Goal: Task Accomplishment & Management: Manage account settings

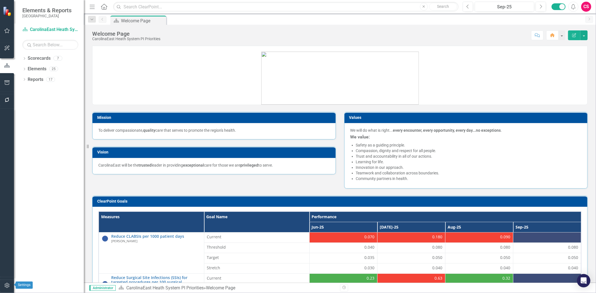
click at [10, 282] on button "button" at bounding box center [7, 286] width 13 height 12
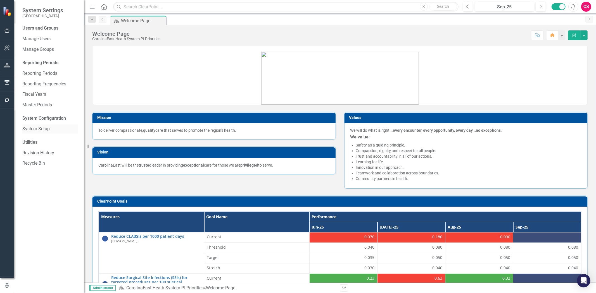
click at [38, 126] on link "System Setup" at bounding box center [50, 129] width 56 height 6
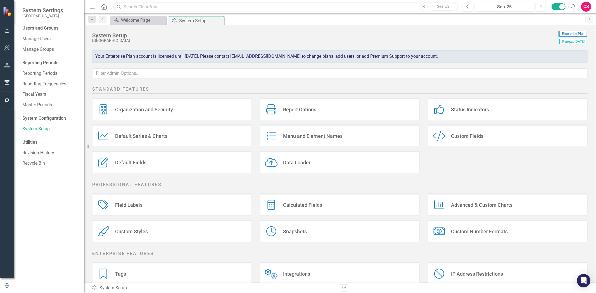
click at [309, 150] on div "Menu and Element Names Menu and Element Names" at bounding box center [340, 138] width 168 height 27
click at [309, 159] on div "Data Loader Data Loader" at bounding box center [340, 162] width 160 height 22
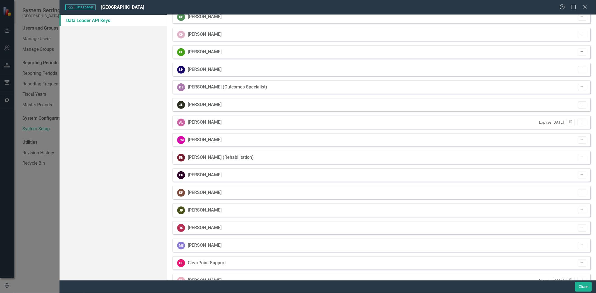
scroll to position [214, 0]
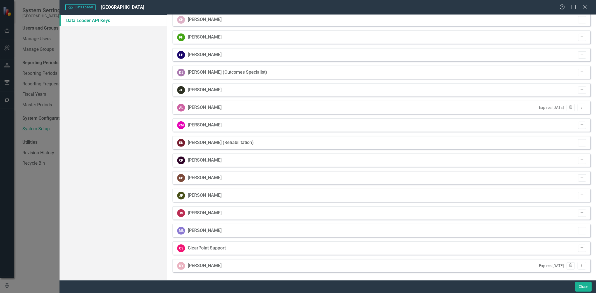
click at [580, 247] on icon "Add" at bounding box center [582, 248] width 4 height 3
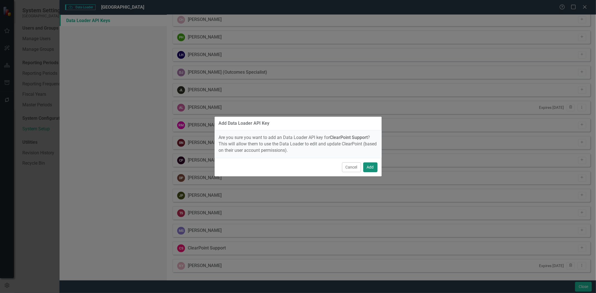
click at [369, 166] on button "Add" at bounding box center [370, 168] width 14 height 10
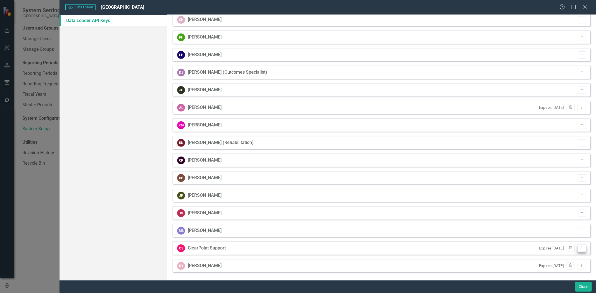
click at [580, 249] on icon "Dropdown Menu" at bounding box center [582, 248] width 5 height 4
click at [548, 257] on link "API Key View API Key" at bounding box center [560, 257] width 44 height 10
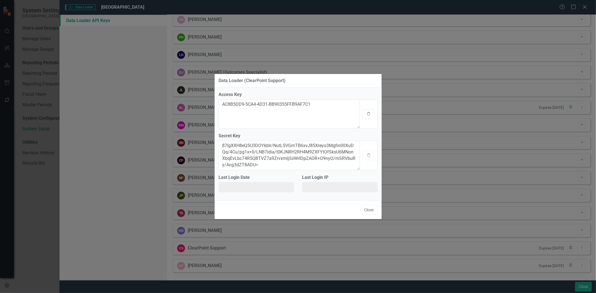
click at [365, 116] on button "Clipboard" at bounding box center [368, 115] width 11 height 10
click at [369, 158] on button "Clipboard" at bounding box center [368, 156] width 11 height 10
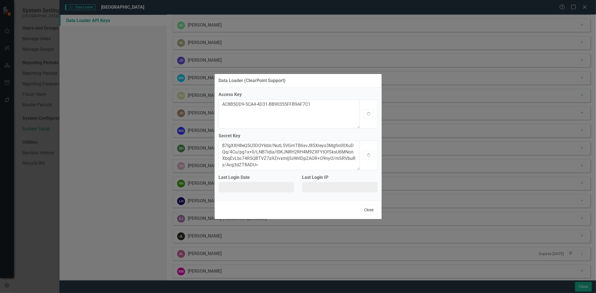
click at [365, 206] on button "Close" at bounding box center [369, 210] width 17 height 10
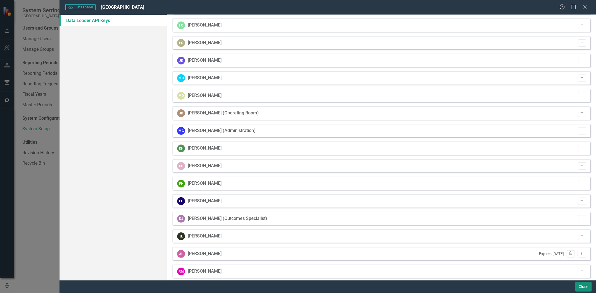
click at [584, 289] on button "Close" at bounding box center [583, 287] width 17 height 10
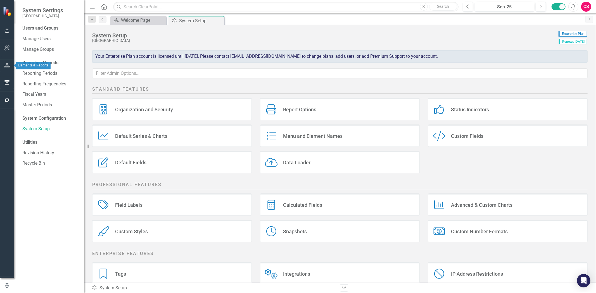
click at [3, 70] on button "button" at bounding box center [7, 66] width 13 height 12
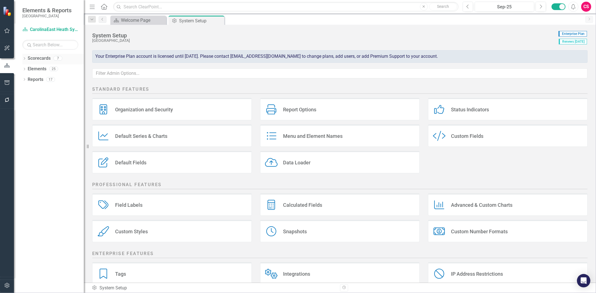
click at [37, 59] on link "Scorecards" at bounding box center [39, 58] width 23 height 6
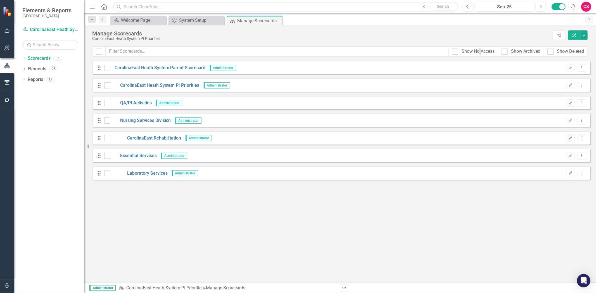
click at [478, 57] on div "Show No Access" at bounding box center [473, 51] width 50 height 10
click at [478, 54] on div "Show No Access" at bounding box center [478, 51] width 33 height 6
click at [456, 52] on input "Show No Access" at bounding box center [454, 51] width 4 height 4
checkbox input "true"
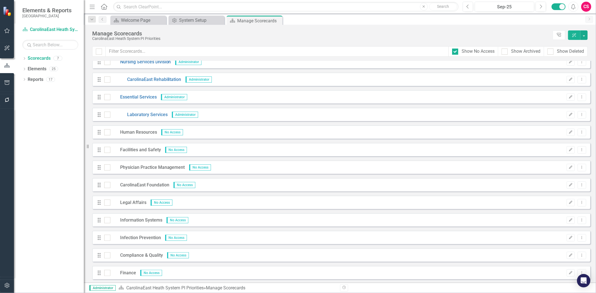
scroll to position [60, 0]
click at [522, 53] on div "Show Archived" at bounding box center [525, 51] width 29 height 6
click at [505, 52] on input "Show Archived" at bounding box center [504, 51] width 4 height 4
click at [522, 53] on div "Show Archived" at bounding box center [525, 51] width 29 height 6
click at [505, 52] on input "Show Archived" at bounding box center [504, 51] width 4 height 4
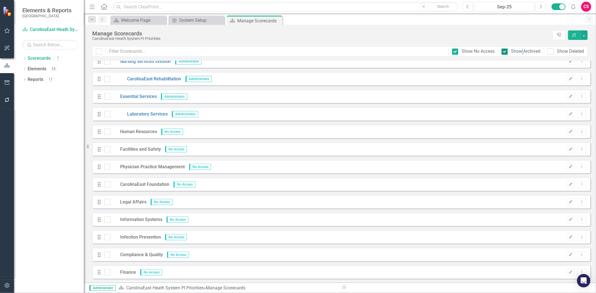
checkbox input "false"
click at [9, 288] on button "button" at bounding box center [7, 286] width 13 height 12
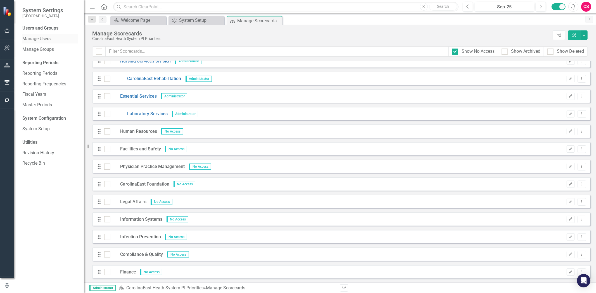
click at [54, 35] on div "Manage Users" at bounding box center [50, 38] width 56 height 9
click at [58, 37] on link "Manage Users" at bounding box center [50, 39] width 56 height 6
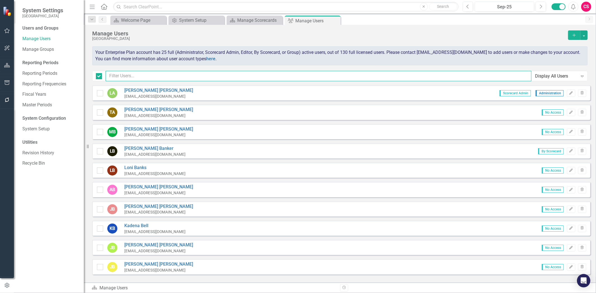
checkbox input "false"
click at [123, 72] on input "text" at bounding box center [319, 76] width 426 height 10
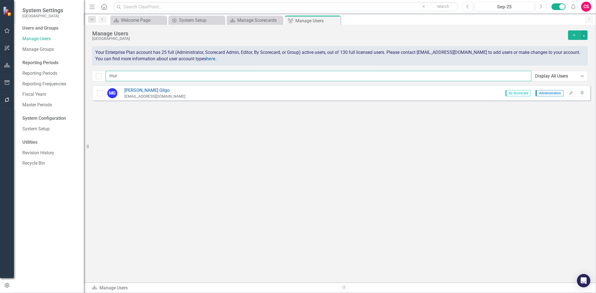
type input "mur"
click at [8, 64] on icon "button" at bounding box center [7, 65] width 6 height 4
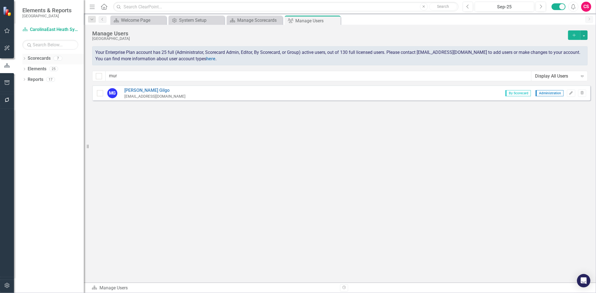
click at [28, 56] on link "Scorecards" at bounding box center [39, 58] width 23 height 6
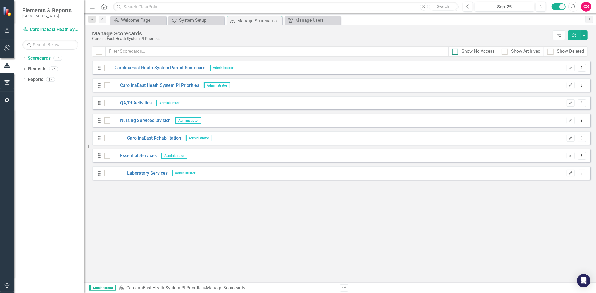
drag, startPoint x: 488, startPoint y: 51, endPoint x: 480, endPoint y: 51, distance: 8.1
click at [488, 51] on div "Show No Access" at bounding box center [478, 51] width 33 height 6
click at [456, 51] on input "Show No Access" at bounding box center [454, 51] width 4 height 4
checkbox input "true"
